Goal: Entertainment & Leisure: Consume media (video, audio)

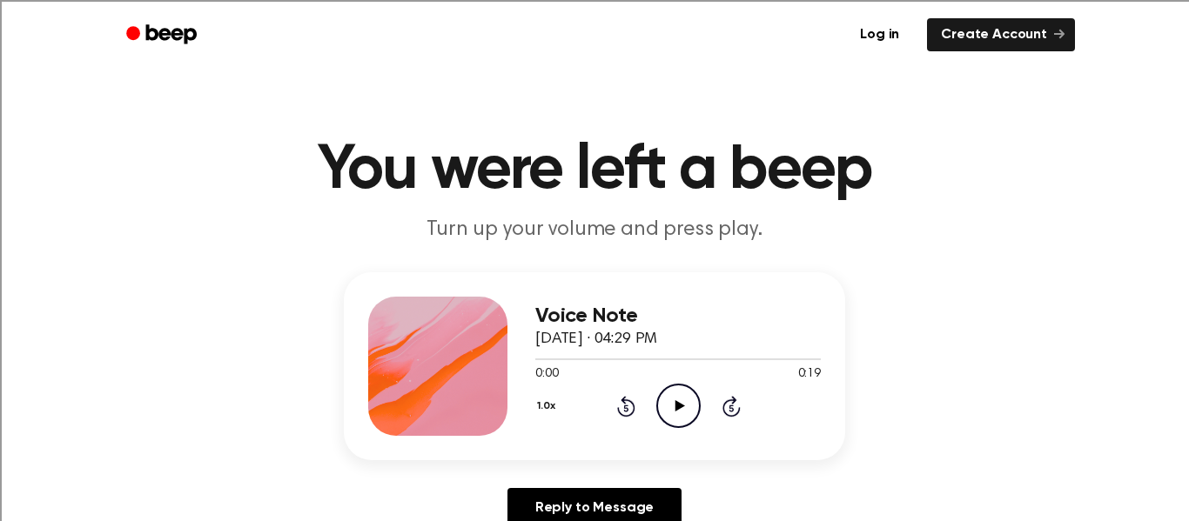
click at [662, 406] on icon "Play Audio" at bounding box center [678, 406] width 44 height 44
click at [693, 403] on icon "Play Audio" at bounding box center [678, 406] width 44 height 44
click at [667, 400] on icon "Play Audio" at bounding box center [678, 406] width 44 height 44
click at [672, 403] on icon "Play Audio" at bounding box center [678, 406] width 44 height 44
click at [670, 393] on icon "Play Audio" at bounding box center [678, 406] width 44 height 44
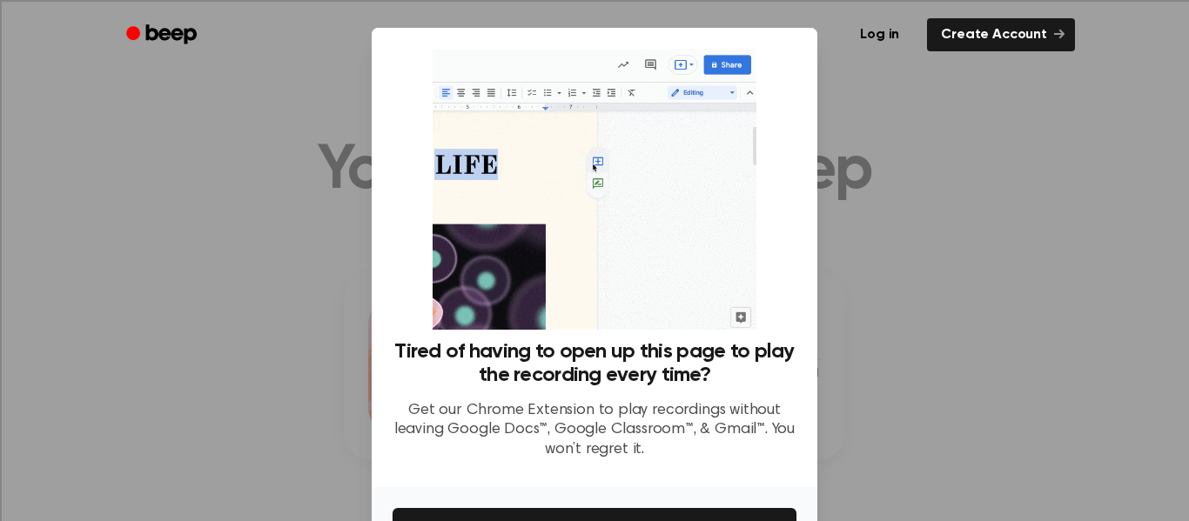
click at [173, 285] on div at bounding box center [594, 260] width 1189 height 521
click at [175, 285] on div at bounding box center [594, 260] width 1189 height 521
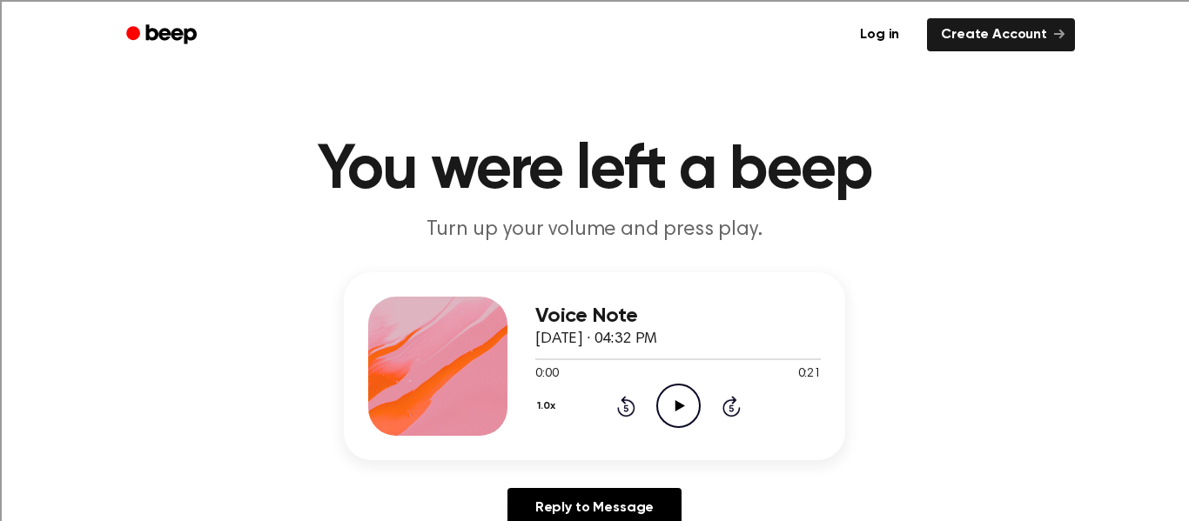
click at [665, 397] on icon "Play Audio" at bounding box center [678, 406] width 44 height 44
click at [676, 415] on icon "Play Audio" at bounding box center [678, 406] width 44 height 44
click at [676, 415] on icon "Pause Audio" at bounding box center [678, 406] width 44 height 44
click at [621, 409] on icon "Rewind 5 seconds" at bounding box center [625, 406] width 19 height 23
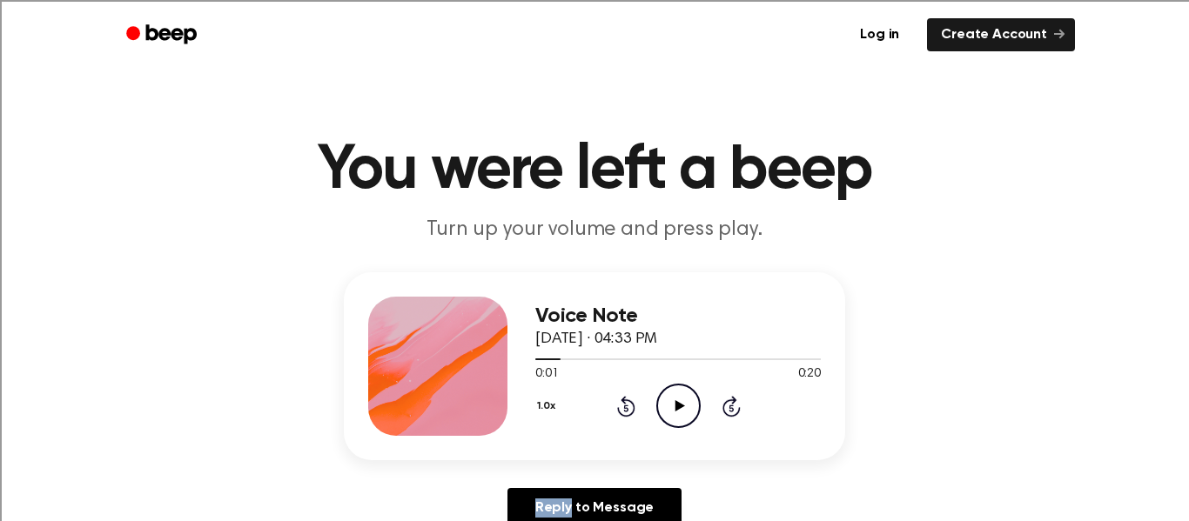
click at [621, 409] on icon "Rewind 5 seconds" at bounding box center [625, 406] width 19 height 23
click at [679, 405] on icon at bounding box center [680, 405] width 10 height 11
click at [682, 393] on icon "Play Audio" at bounding box center [678, 406] width 44 height 44
click at [662, 413] on icon "Play Audio" at bounding box center [678, 406] width 44 height 44
click at [678, 405] on icon at bounding box center [680, 405] width 10 height 11
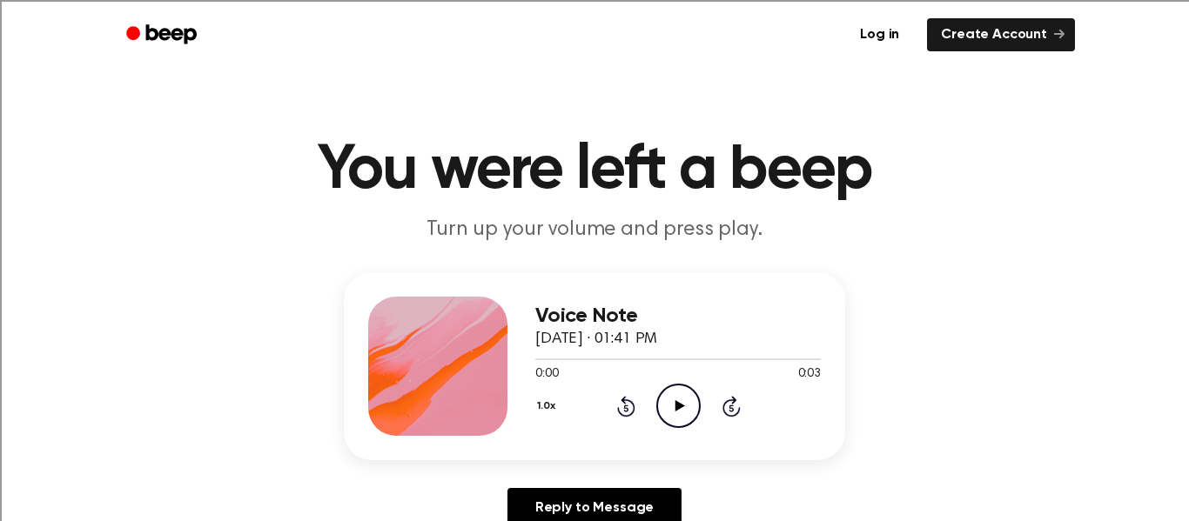
click at [678, 403] on icon at bounding box center [680, 405] width 10 height 11
click at [680, 420] on icon "Play Audio" at bounding box center [678, 406] width 44 height 44
click at [665, 413] on icon "Play Audio" at bounding box center [678, 406] width 44 height 44
click at [678, 403] on icon at bounding box center [680, 405] width 10 height 11
click at [685, 404] on icon "Play Audio" at bounding box center [678, 406] width 44 height 44
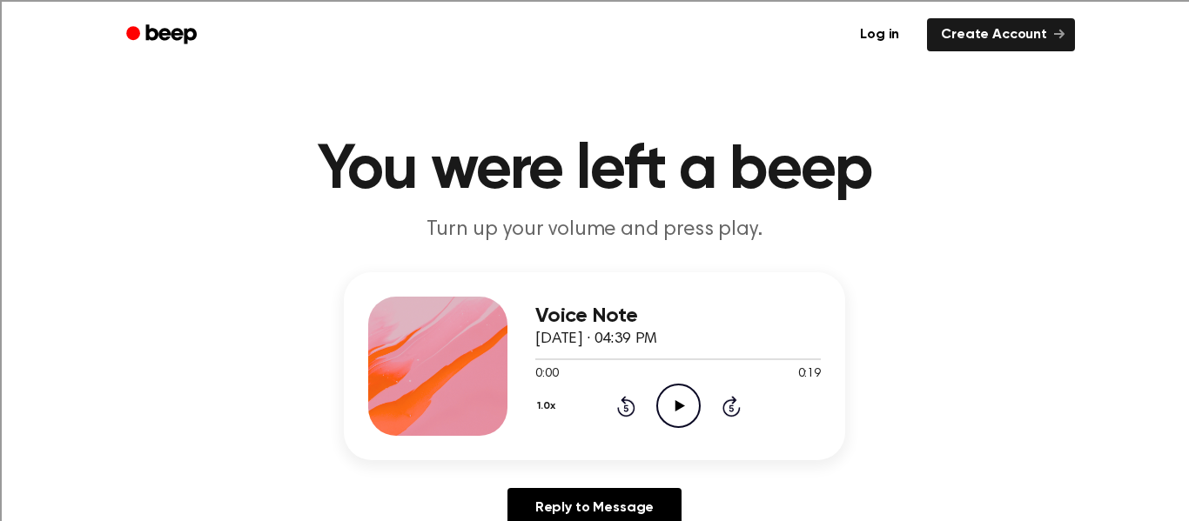
click at [670, 409] on icon "Play Audio" at bounding box center [678, 406] width 44 height 44
click at [674, 393] on icon "Play Audio" at bounding box center [678, 406] width 44 height 44
click at [673, 393] on icon "Pause Audio" at bounding box center [678, 406] width 44 height 44
click at [629, 407] on icon "Rewind 5 seconds" at bounding box center [625, 406] width 19 height 23
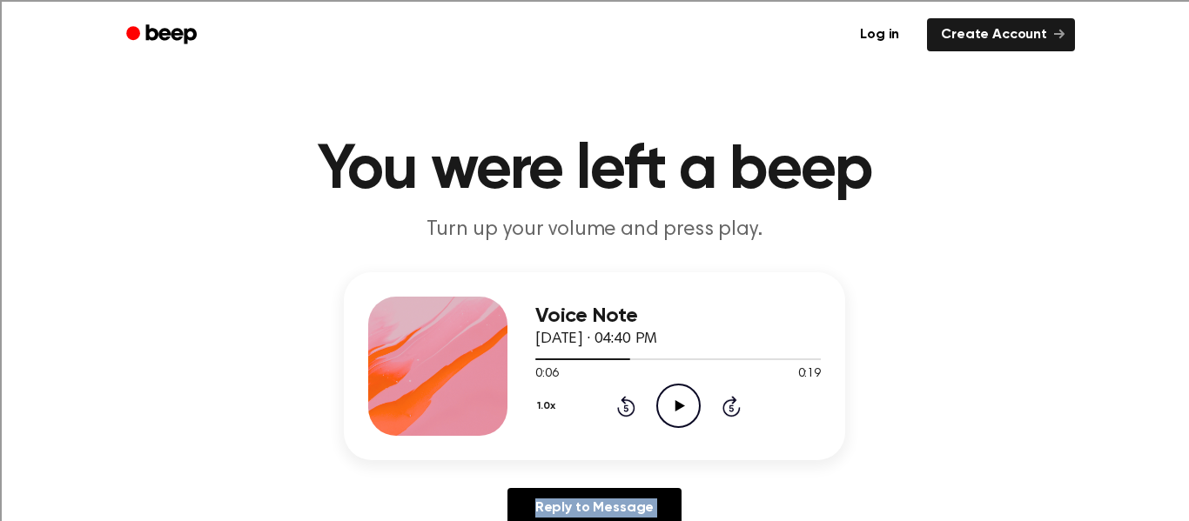
click at [629, 407] on icon "Rewind 5 seconds" at bounding box center [625, 406] width 19 height 23
click at [675, 406] on icon "Play Audio" at bounding box center [678, 406] width 44 height 44
click at [669, 416] on icon "Play Audio" at bounding box center [678, 406] width 44 height 44
click at [732, 403] on icon at bounding box center [731, 406] width 18 height 21
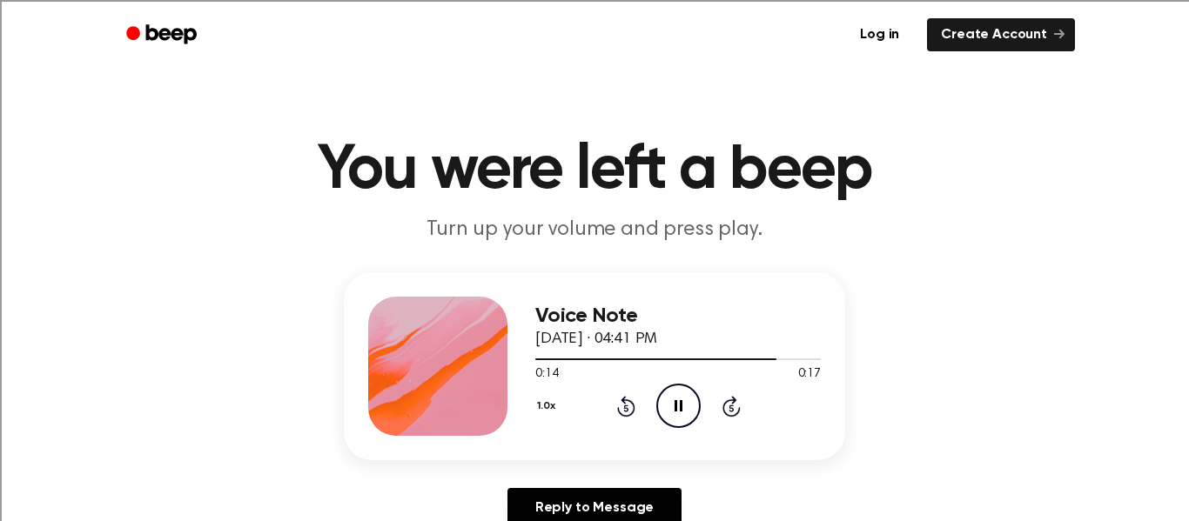
click at [732, 403] on icon at bounding box center [731, 406] width 18 height 21
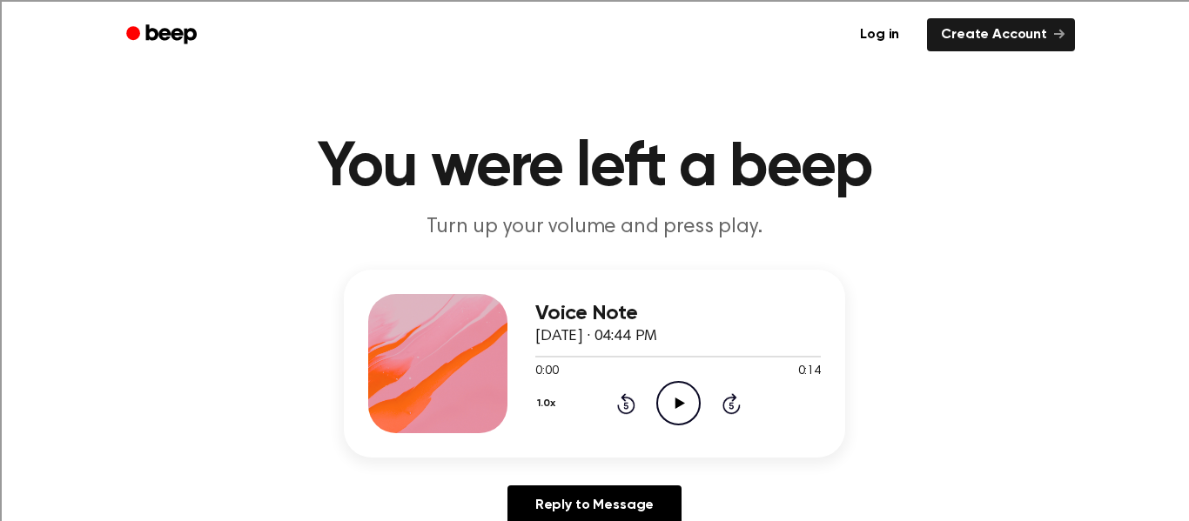
scroll to position [12, 0]
